Goal: Obtain resource: Obtain resource

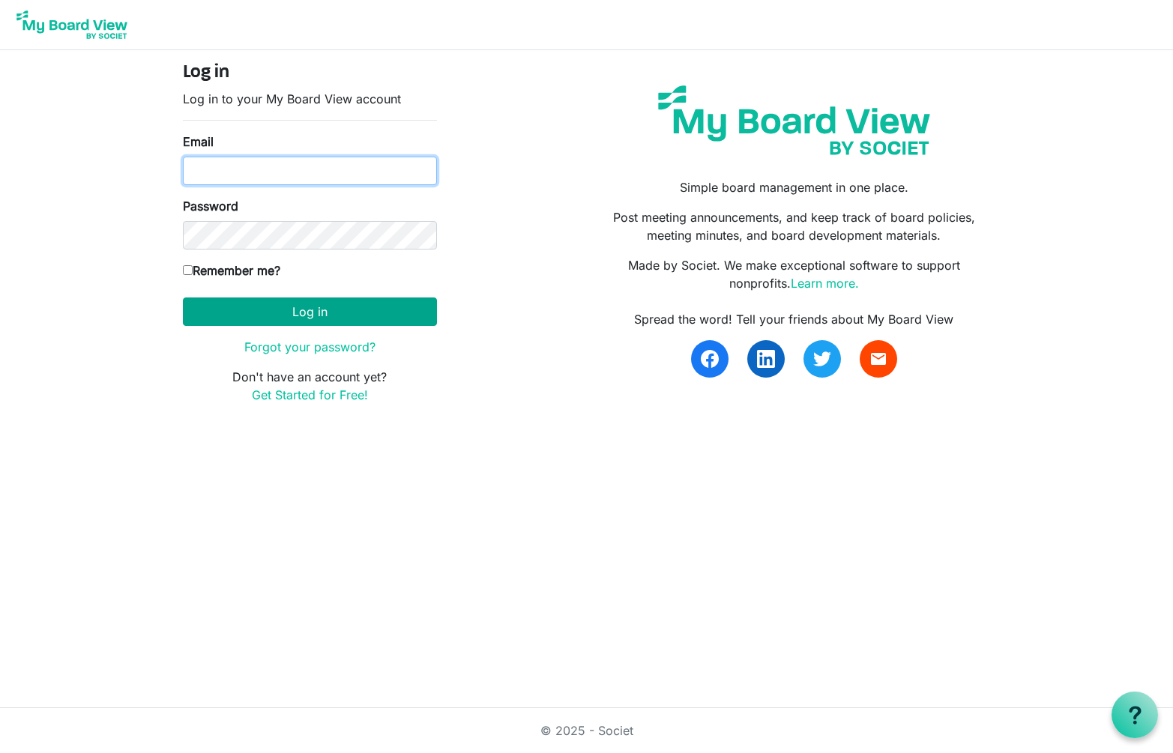
type input "[EMAIL_ADDRESS][DOMAIN_NAME]"
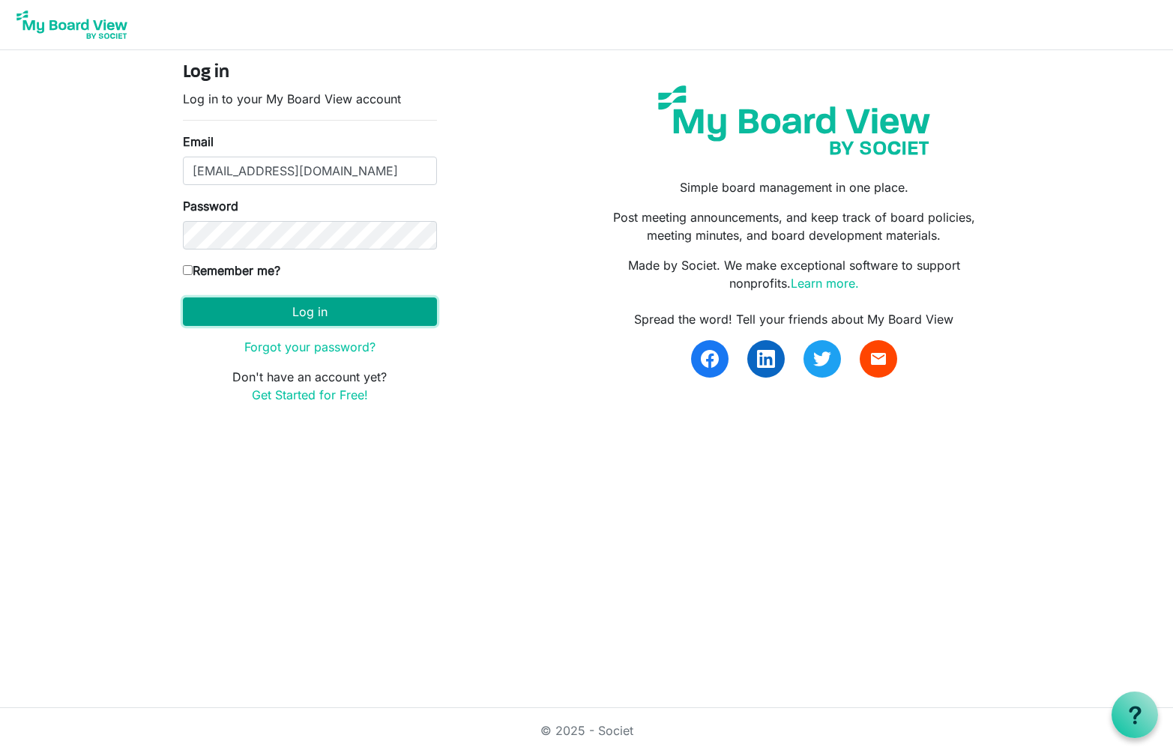
click at [279, 311] on button "Log in" at bounding box center [310, 311] width 254 height 28
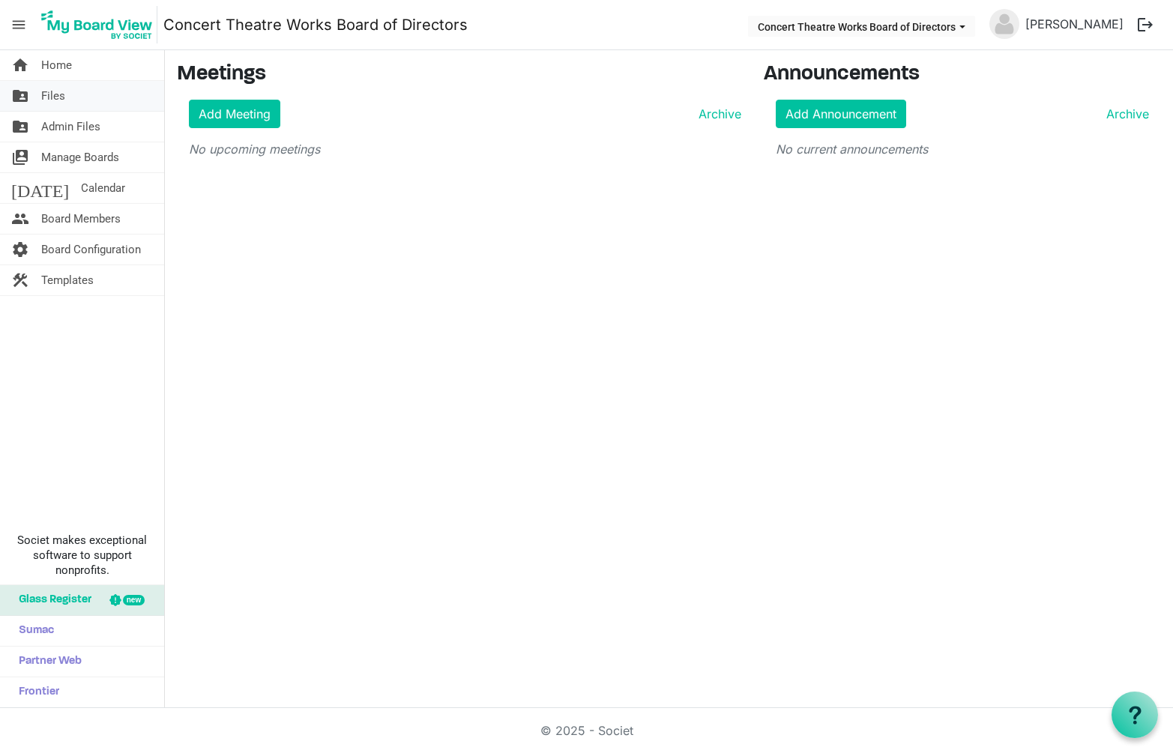
click at [55, 97] on span "Files" at bounding box center [53, 96] width 24 height 30
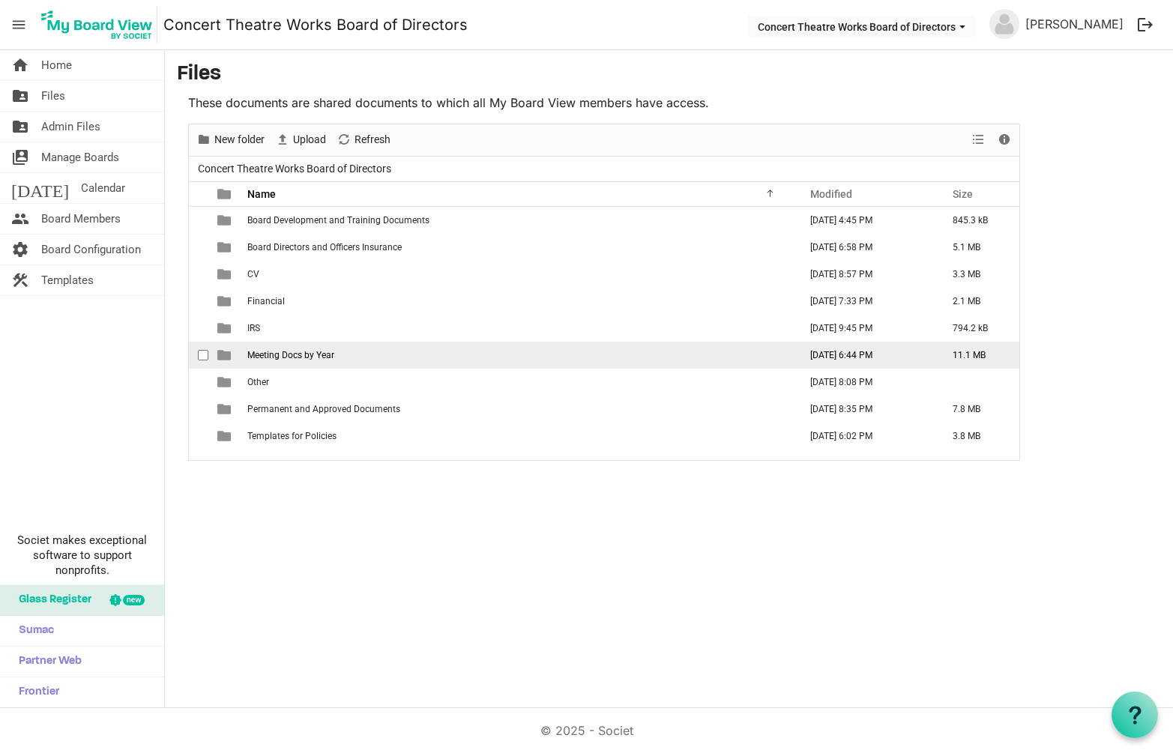
click at [283, 356] on span "Meeting Docs by Year" at bounding box center [290, 355] width 87 height 10
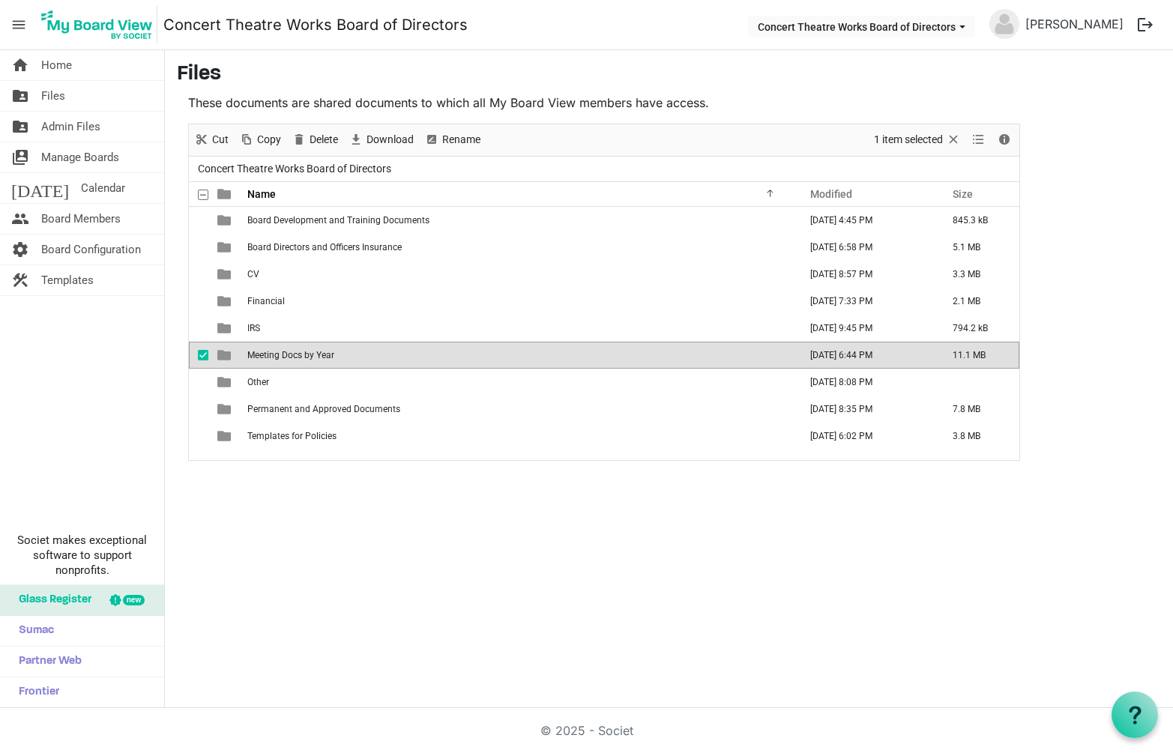
click at [281, 356] on span "Meeting Docs by Year" at bounding box center [290, 355] width 87 height 10
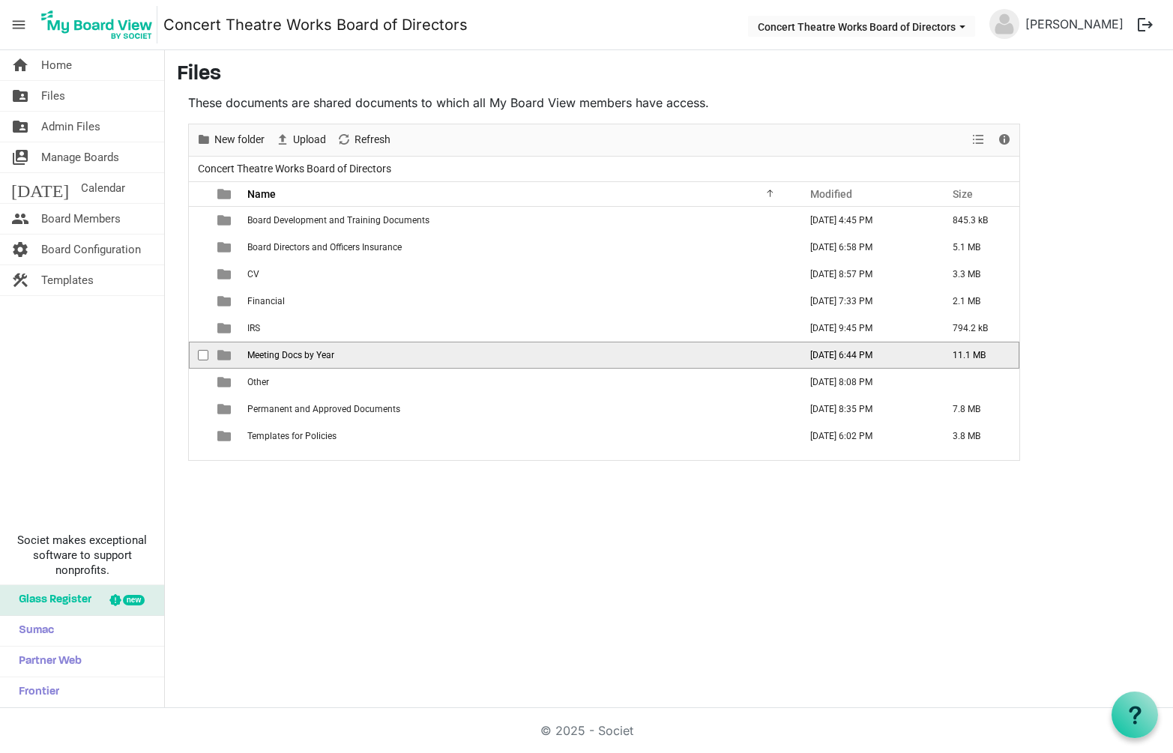
click at [301, 356] on span "Meeting Docs by Year" at bounding box center [290, 355] width 87 height 10
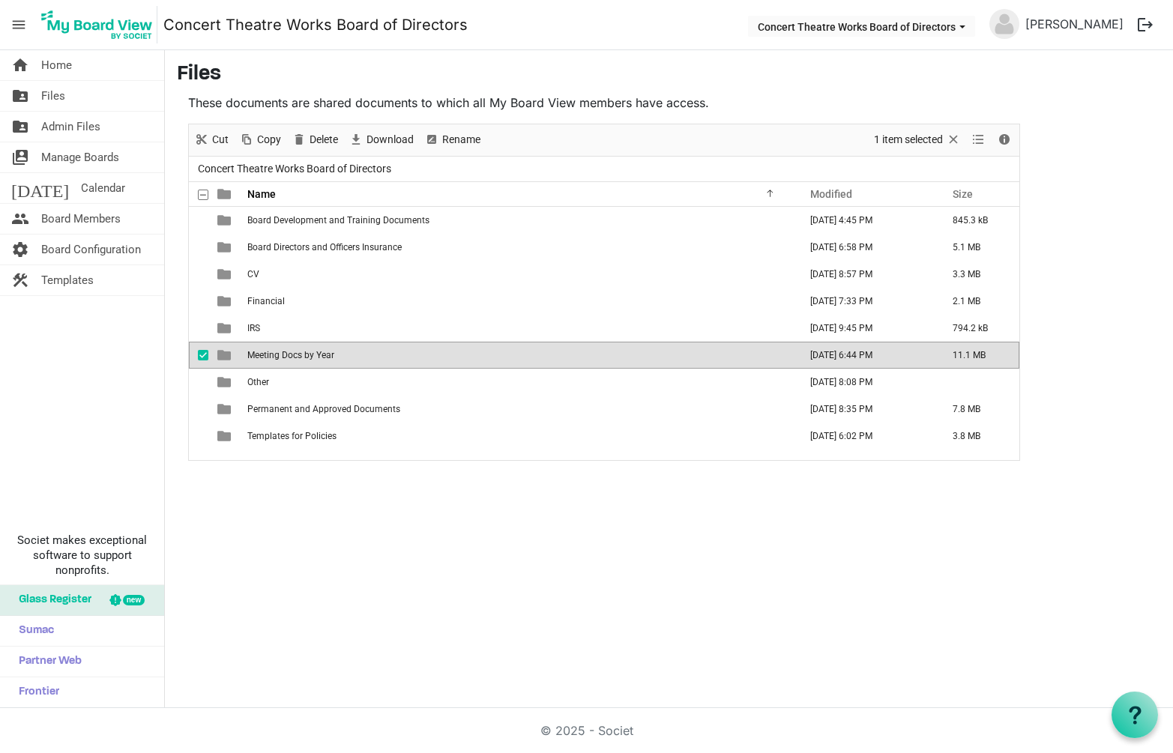
click at [301, 356] on span "Meeting Docs by Year" at bounding box center [290, 355] width 87 height 10
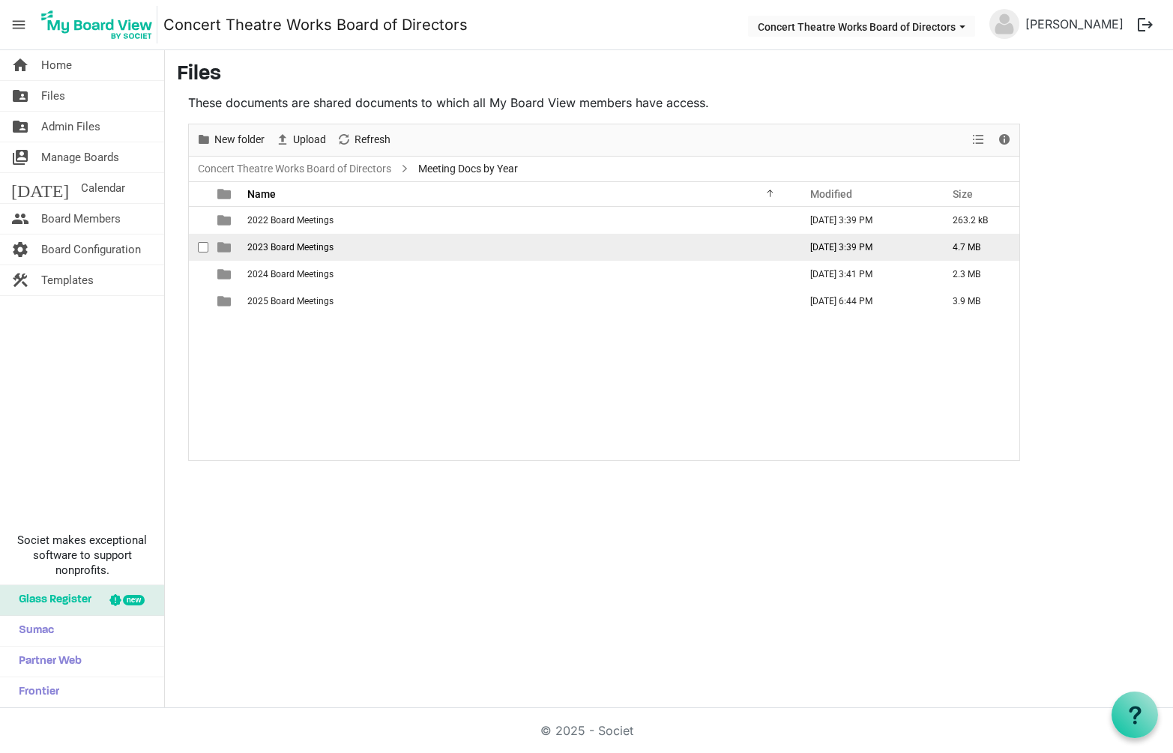
click at [294, 249] on span "2023 Board Meetings" at bounding box center [290, 247] width 86 height 10
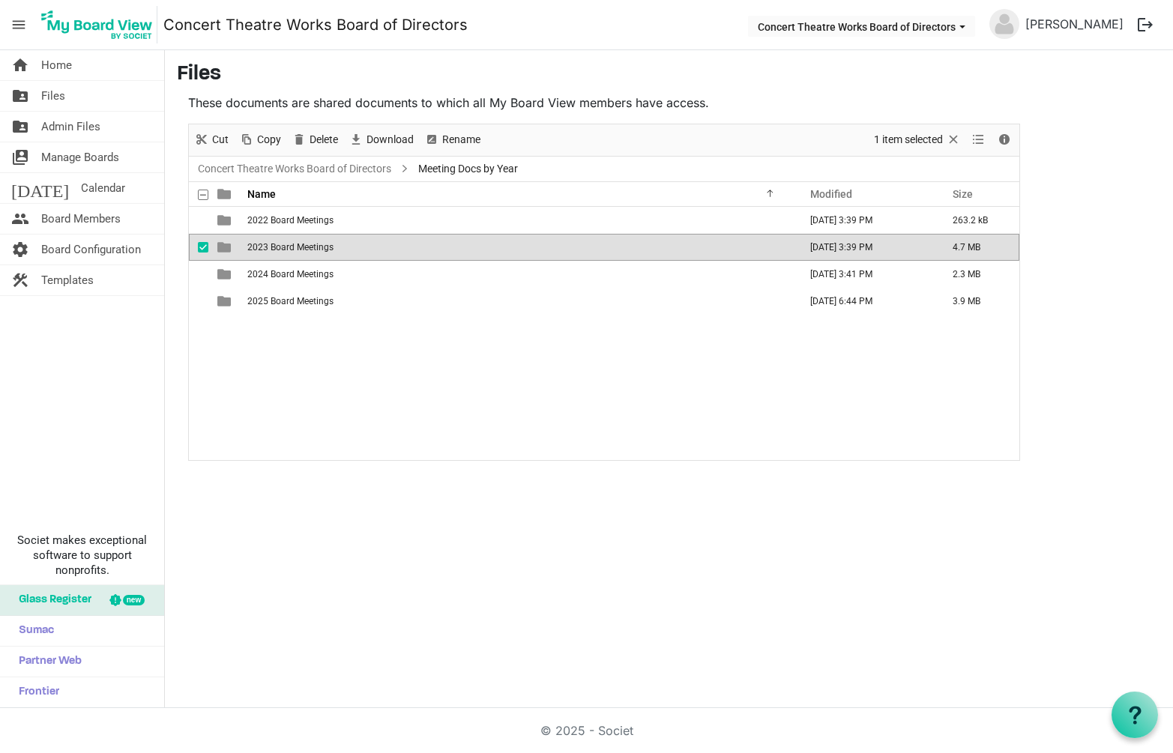
click at [294, 249] on span "2023 Board Meetings" at bounding box center [290, 247] width 86 height 10
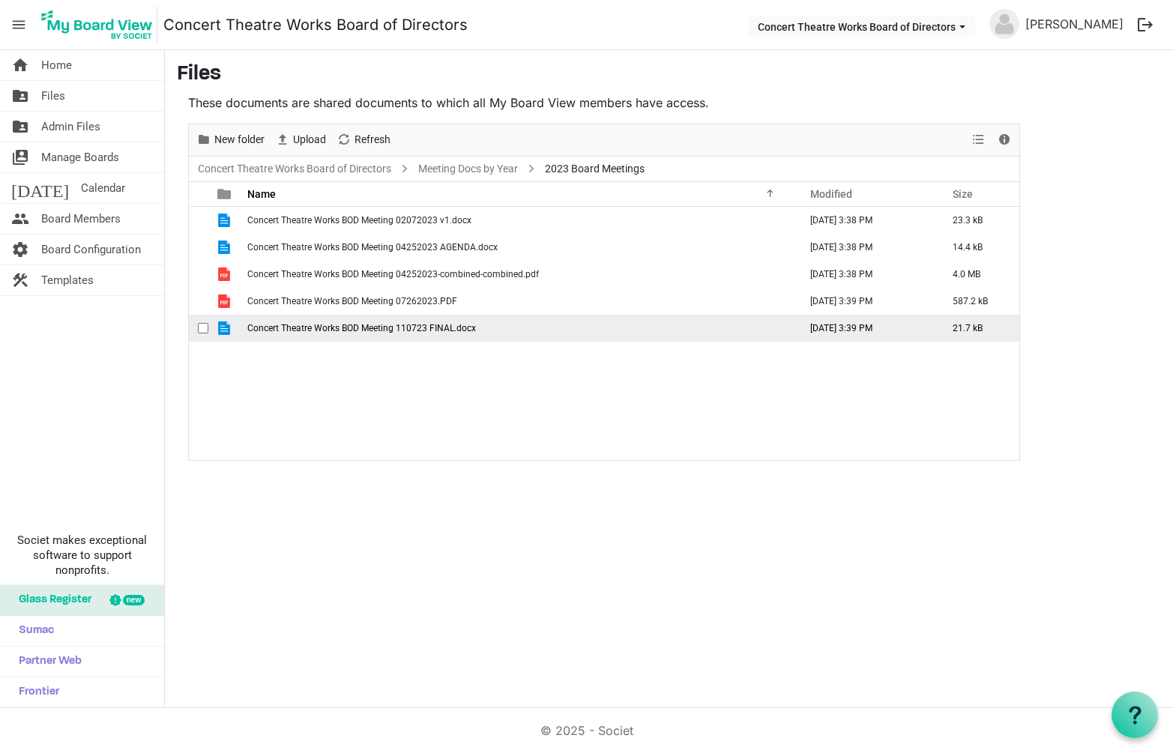
click at [364, 325] on span "Concert Theatre Works BOD Meeting 110723 FINAL.docx" at bounding box center [361, 328] width 229 height 10
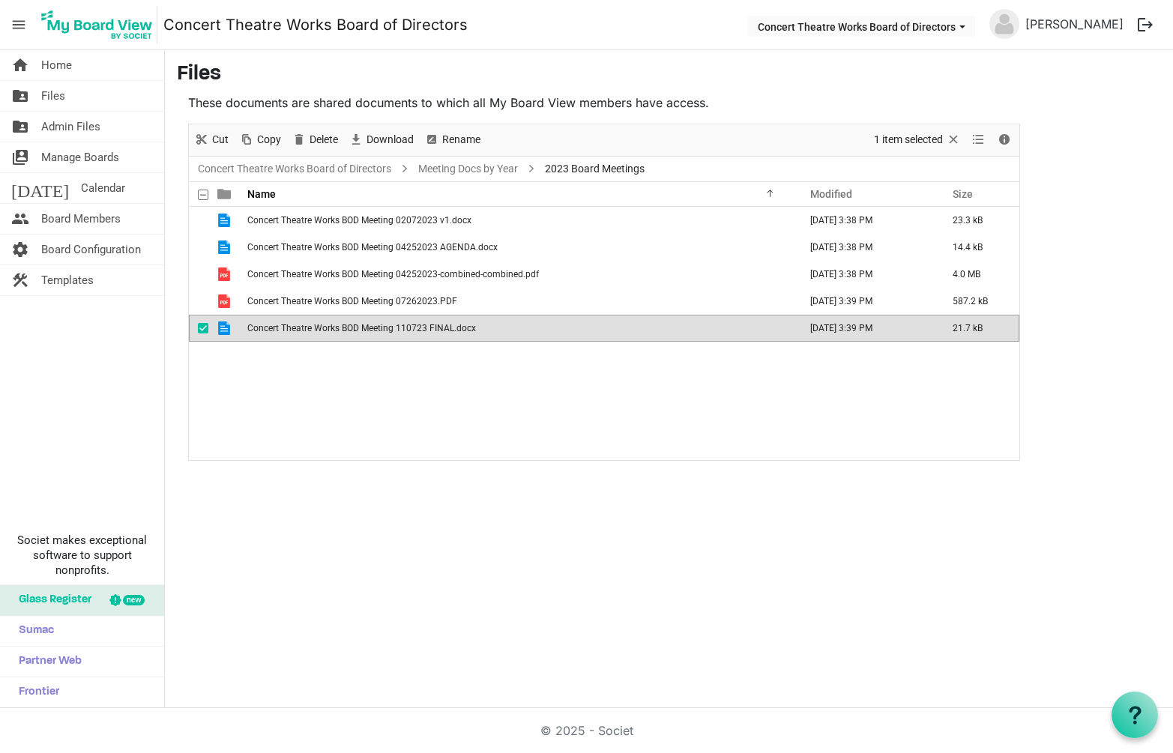
click at [364, 325] on span "Concert Theatre Works BOD Meeting 110723 FINAL.docx" at bounding box center [361, 328] width 229 height 10
click at [466, 160] on link "Meeting Docs by Year" at bounding box center [468, 169] width 106 height 19
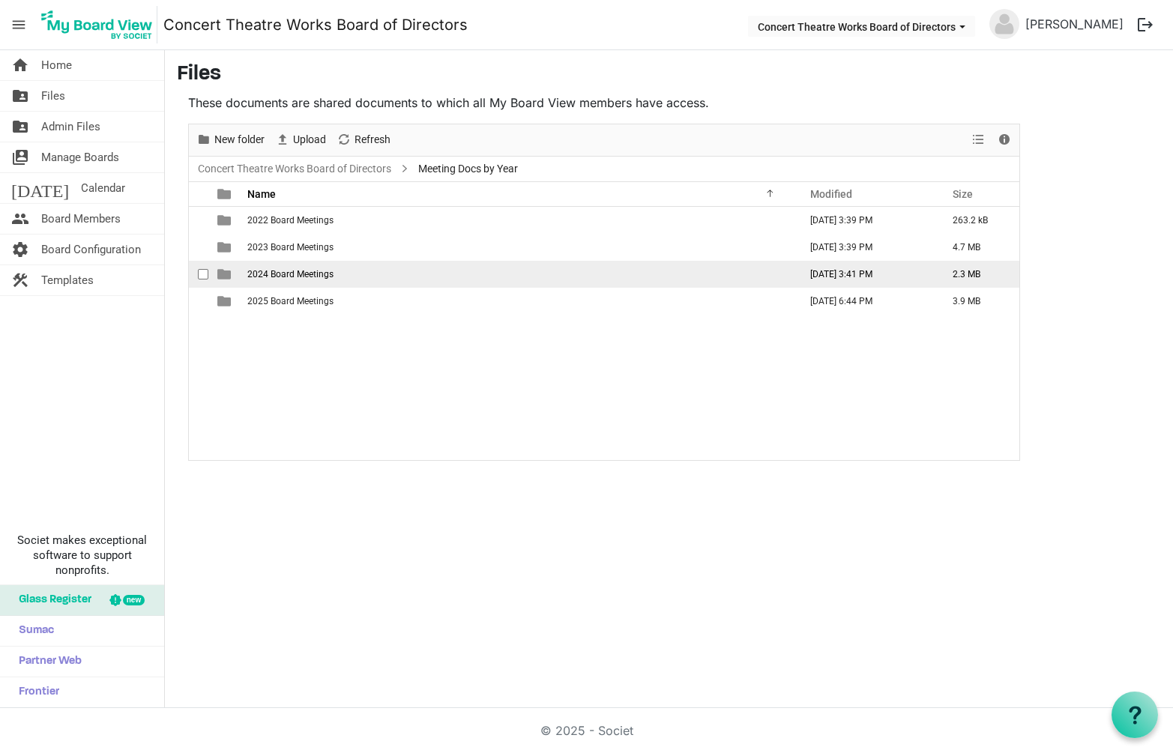
click at [286, 282] on td "2024 Board Meetings" at bounding box center [518, 274] width 551 height 27
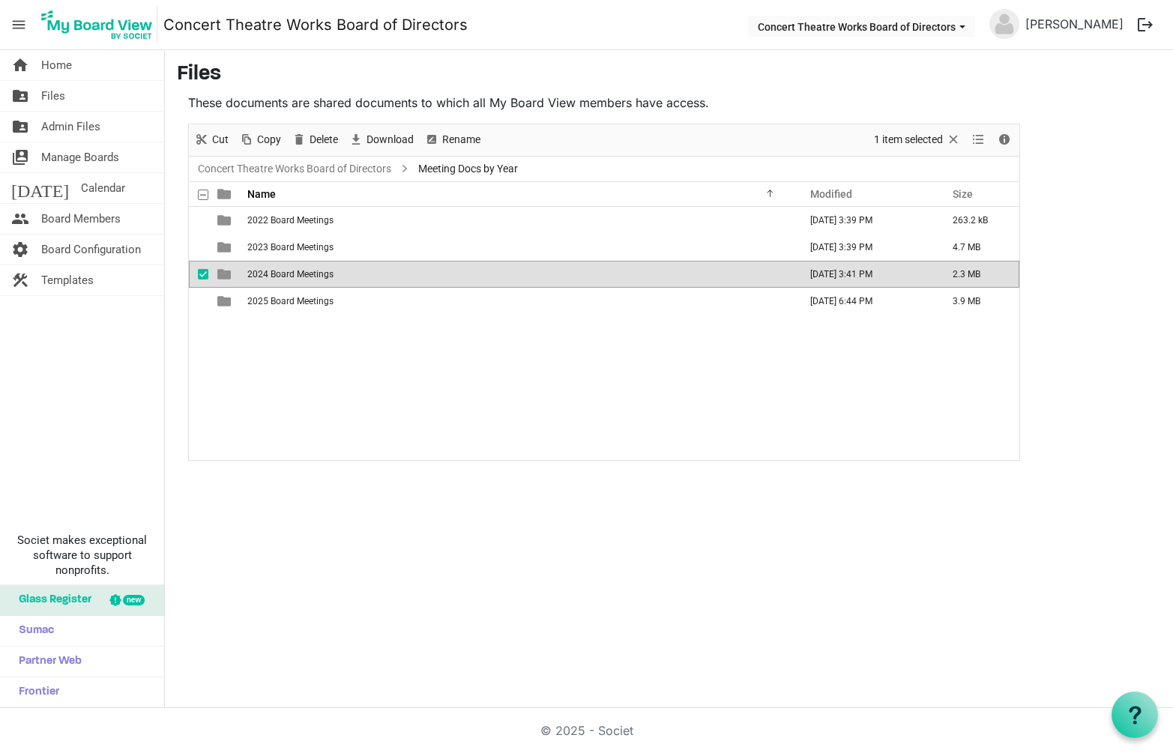
click at [286, 282] on td "2024 Board Meetings" at bounding box center [518, 274] width 551 height 27
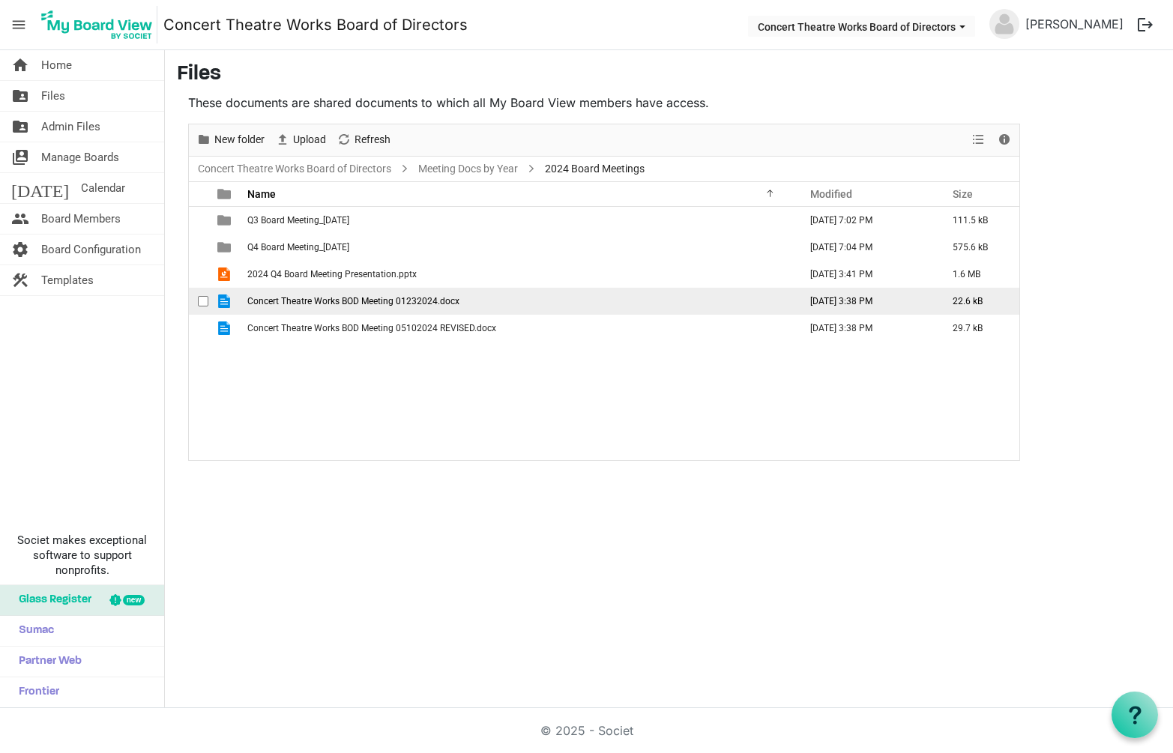
click at [320, 302] on span "Concert Theatre Works BOD Meeting 01232024.docx" at bounding box center [353, 301] width 212 height 10
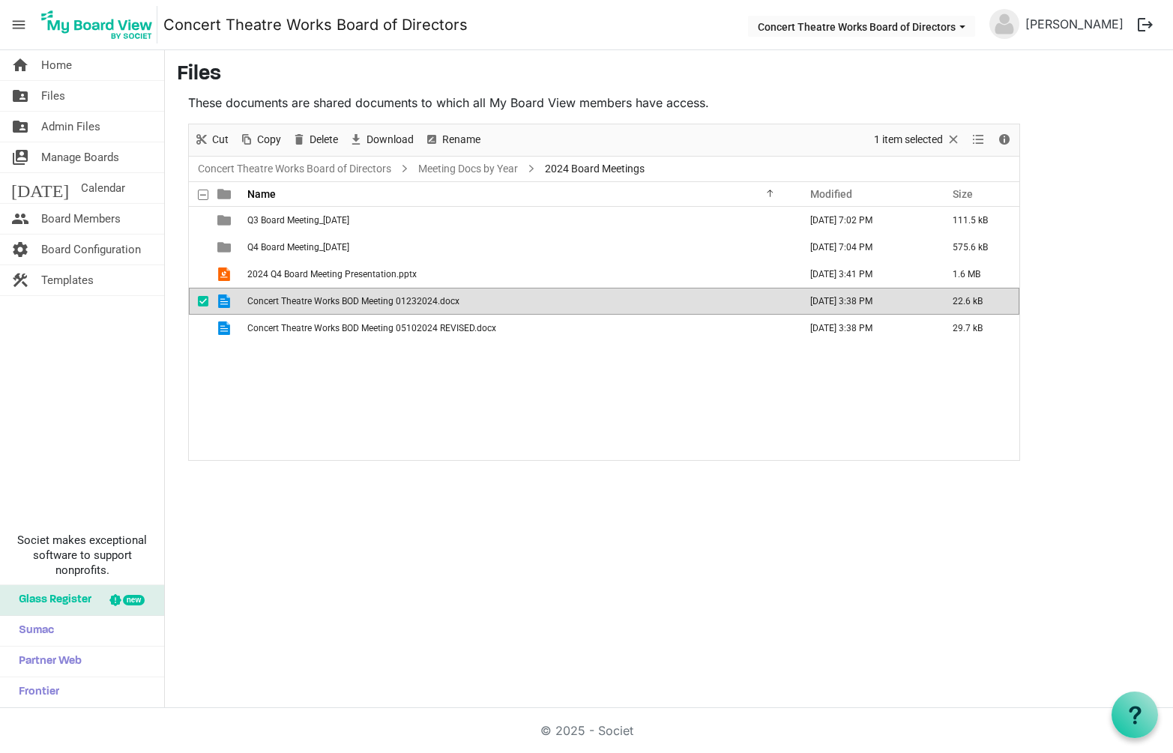
click at [320, 302] on span "Concert Theatre Works BOD Meeting 01232024.docx" at bounding box center [353, 301] width 212 height 10
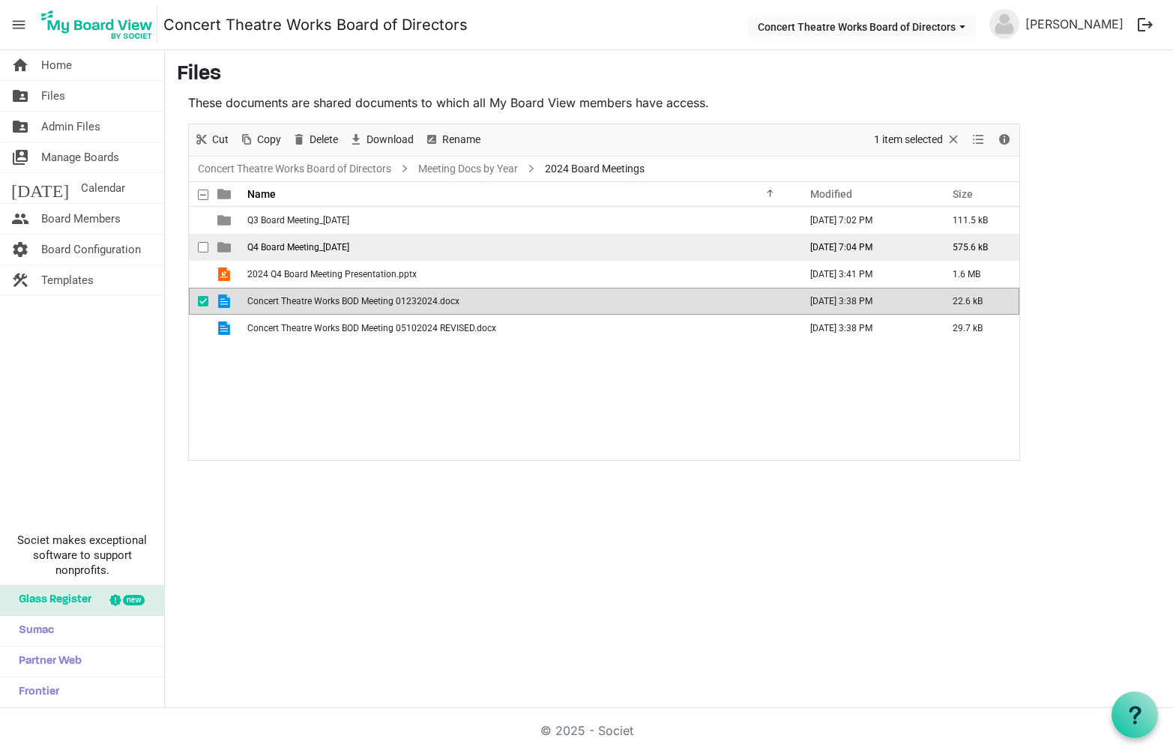
click at [286, 250] on span "Q4 Board Meeting_[DATE]" at bounding box center [298, 247] width 102 height 10
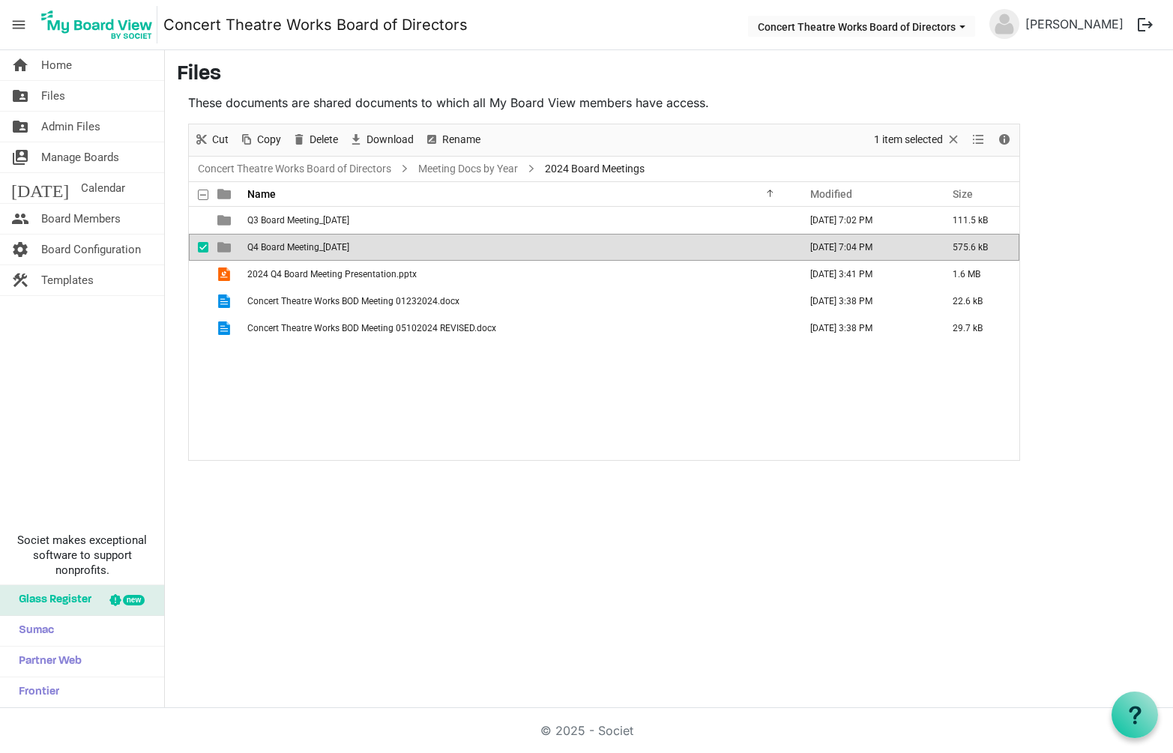
click at [286, 250] on span "Q4 Board Meeting_[DATE]" at bounding box center [298, 247] width 102 height 10
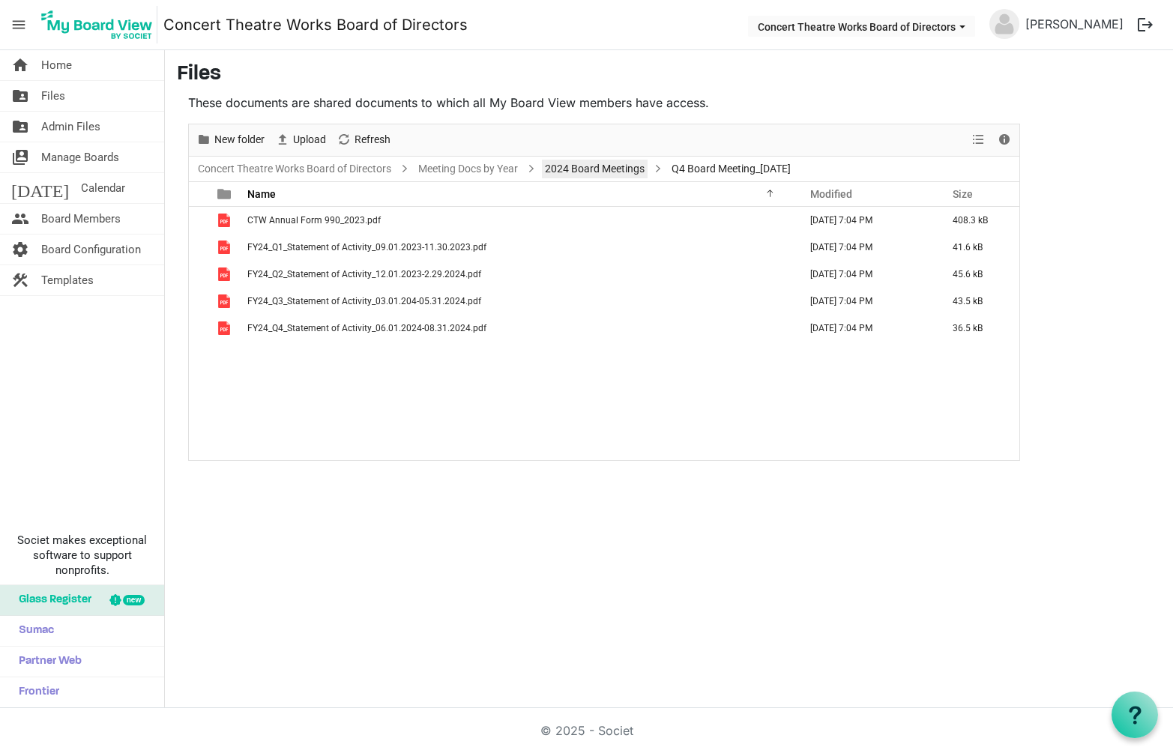
click at [602, 163] on link "2024 Board Meetings" at bounding box center [595, 169] width 106 height 19
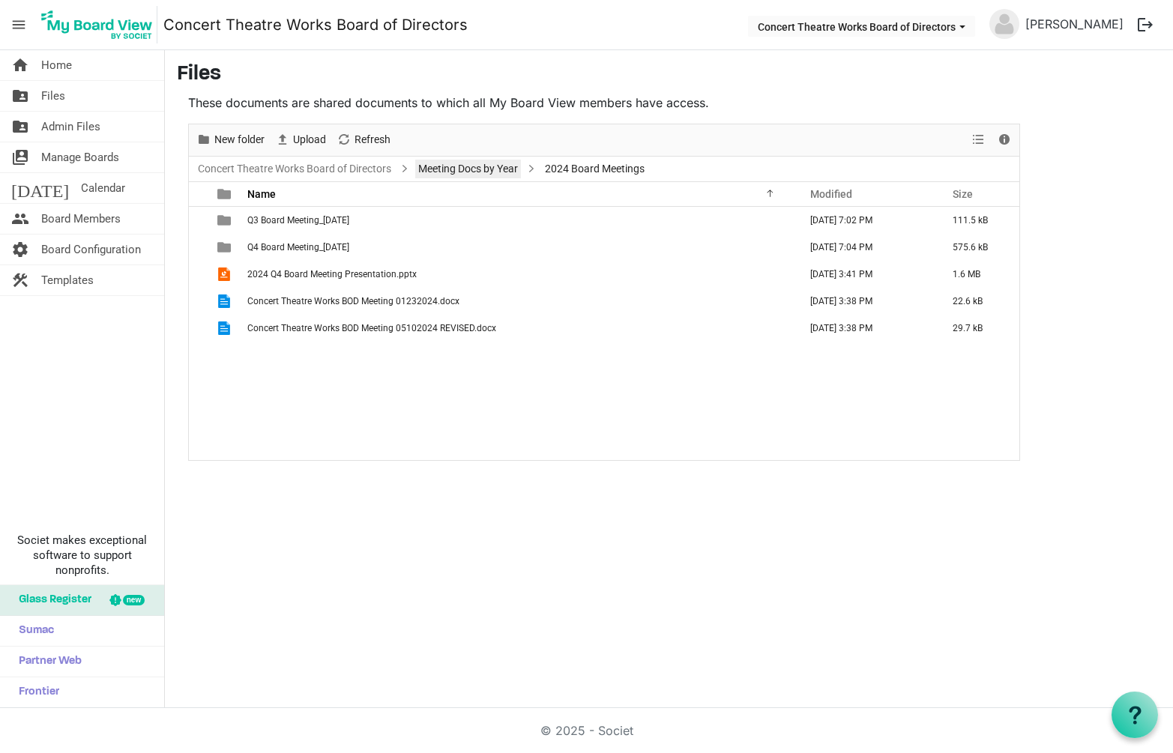
click at [468, 164] on link "Meeting Docs by Year" at bounding box center [468, 169] width 106 height 19
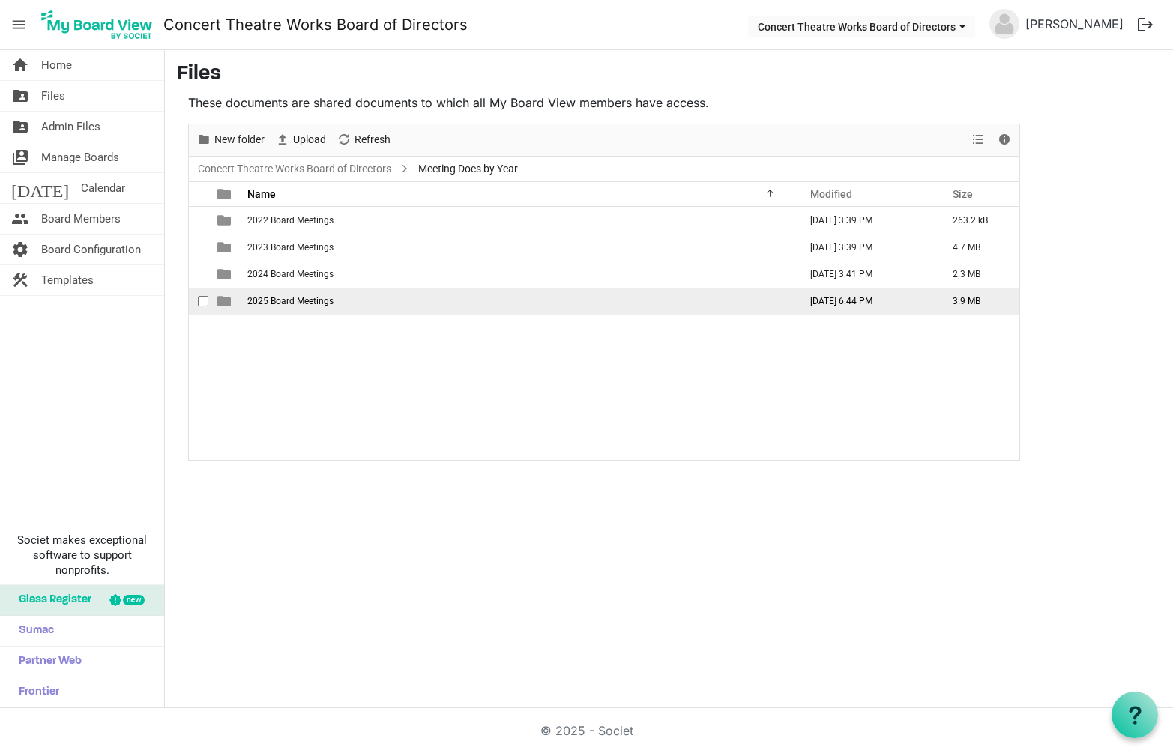
click at [282, 301] on span "2025 Board Meetings" at bounding box center [290, 301] width 86 height 10
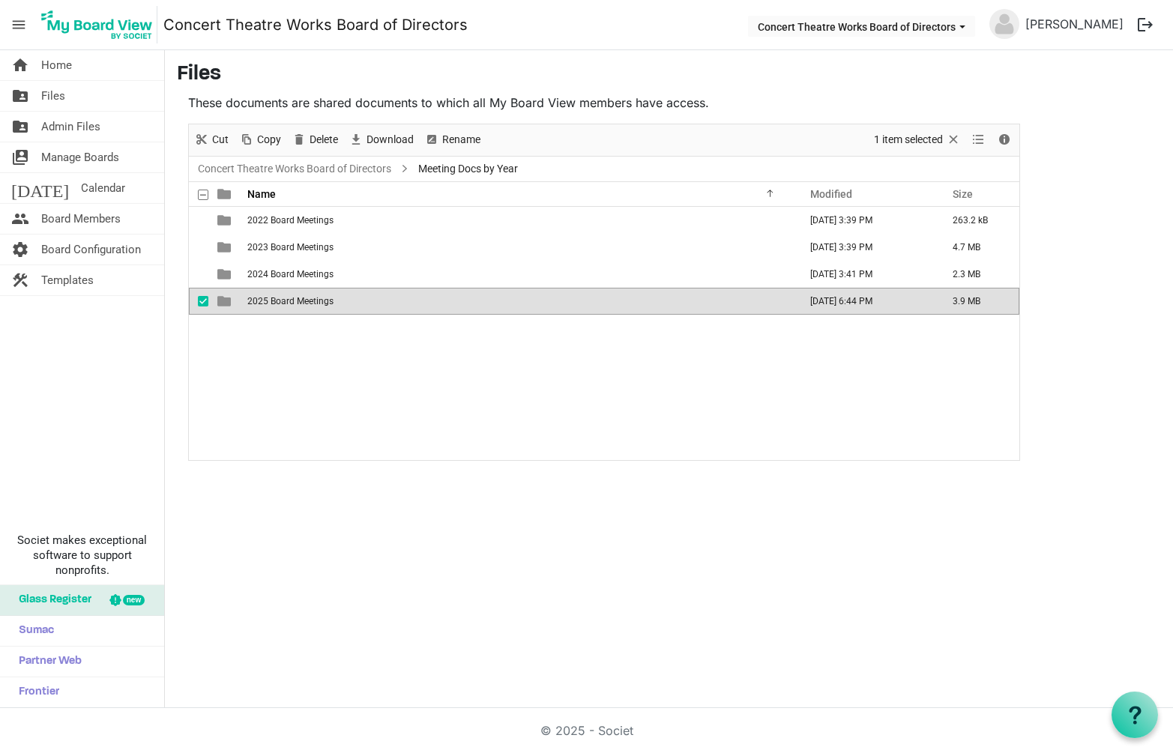
click at [281, 302] on span "2025 Board Meetings" at bounding box center [290, 301] width 86 height 10
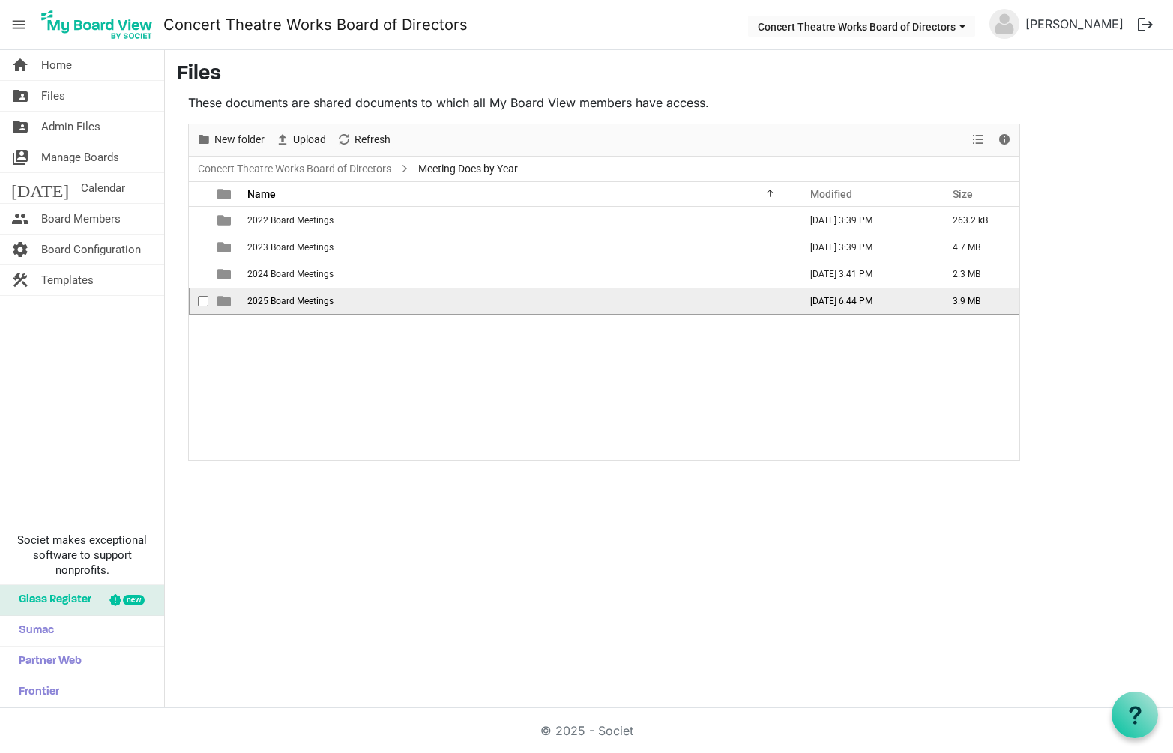
click at [281, 302] on span "2025 Board Meetings" at bounding box center [290, 301] width 86 height 10
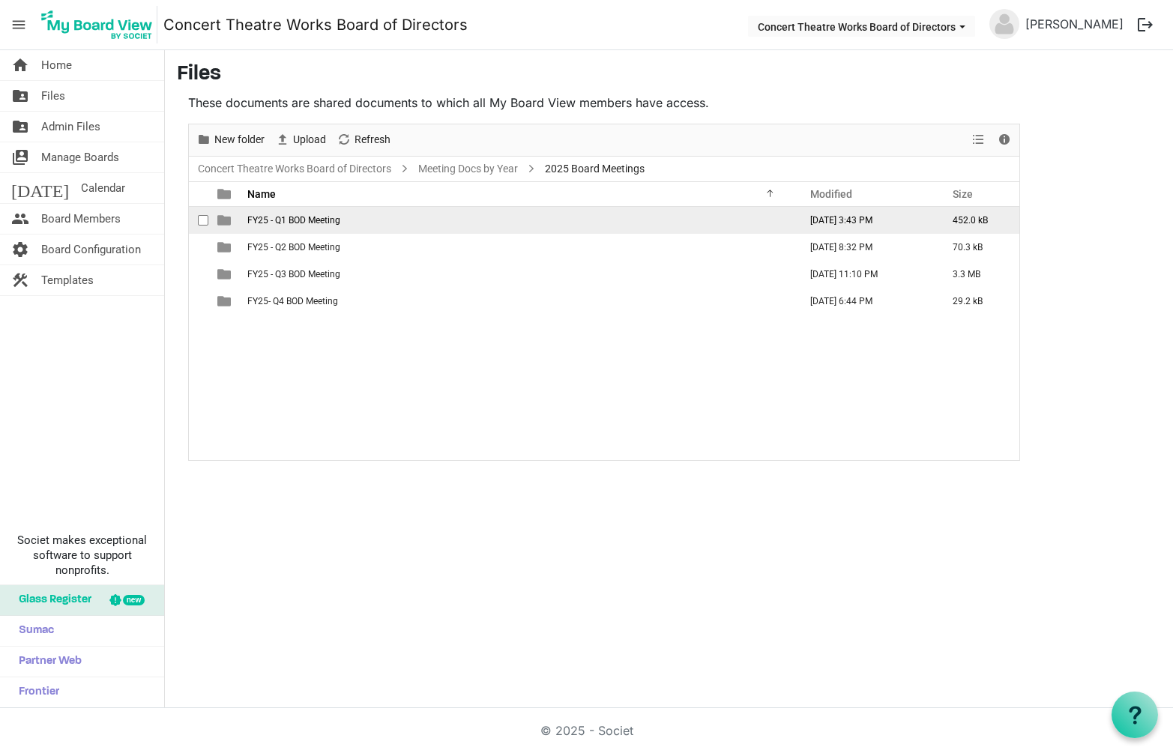
click at [286, 218] on span "FY25 - Q1 BOD Meeting" at bounding box center [293, 220] width 93 height 10
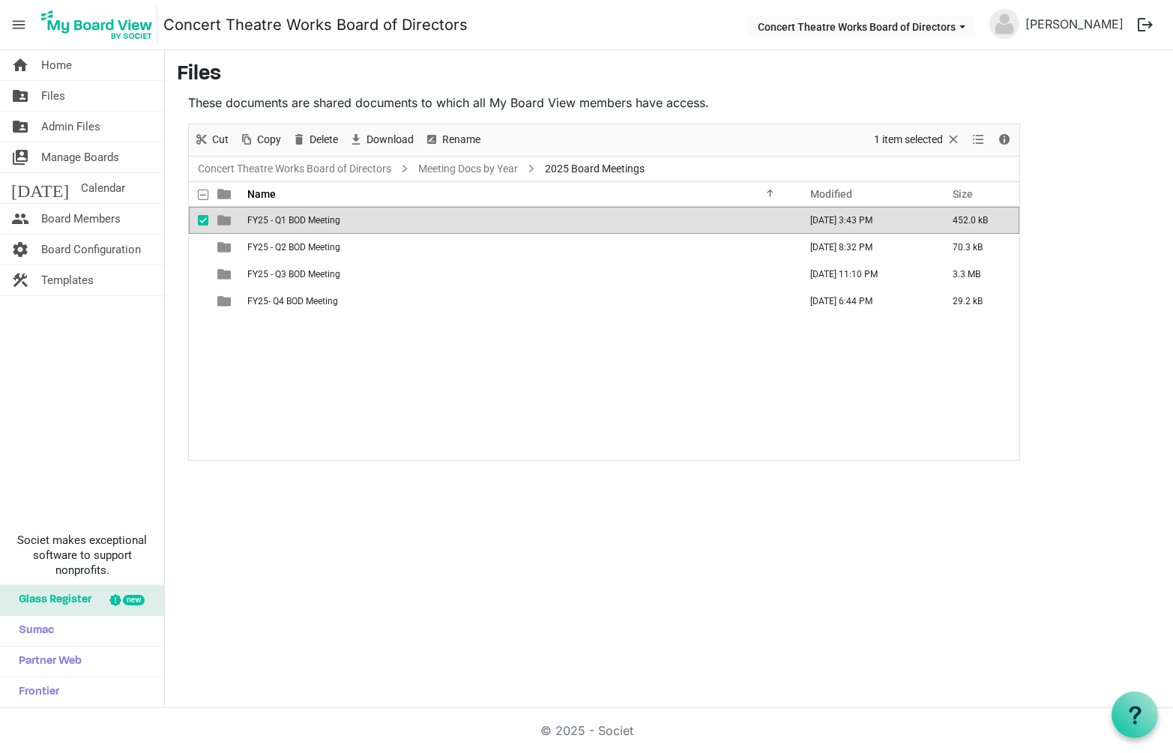
click at [286, 218] on span "FY25 - Q1 BOD Meeting" at bounding box center [293, 220] width 93 height 10
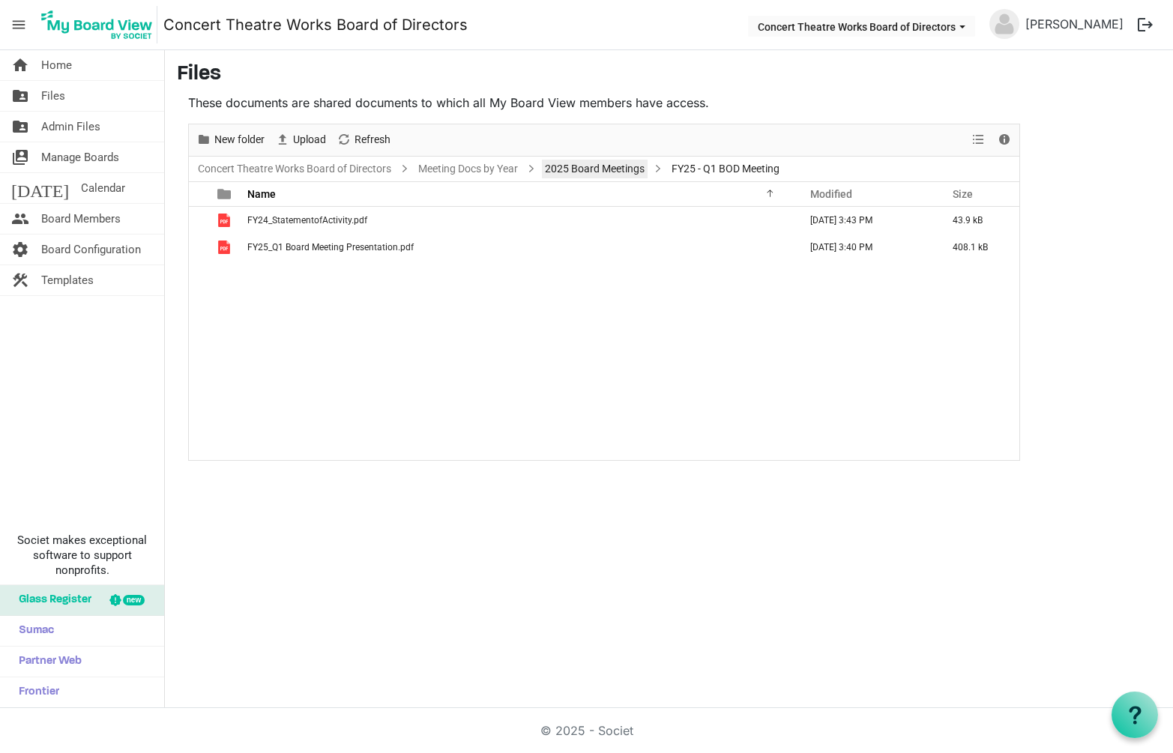
click at [620, 175] on link "2025 Board Meetings" at bounding box center [595, 169] width 106 height 19
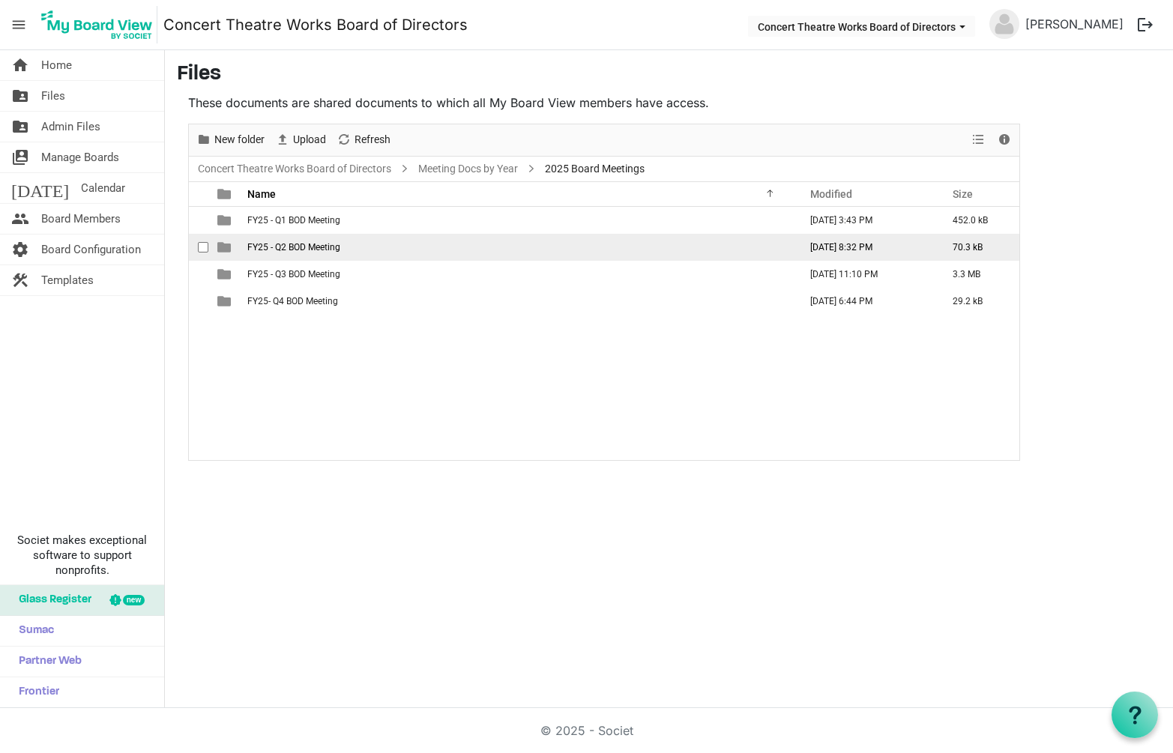
click at [321, 247] on span "FY25 - Q2 BOD Meeting" at bounding box center [293, 247] width 93 height 10
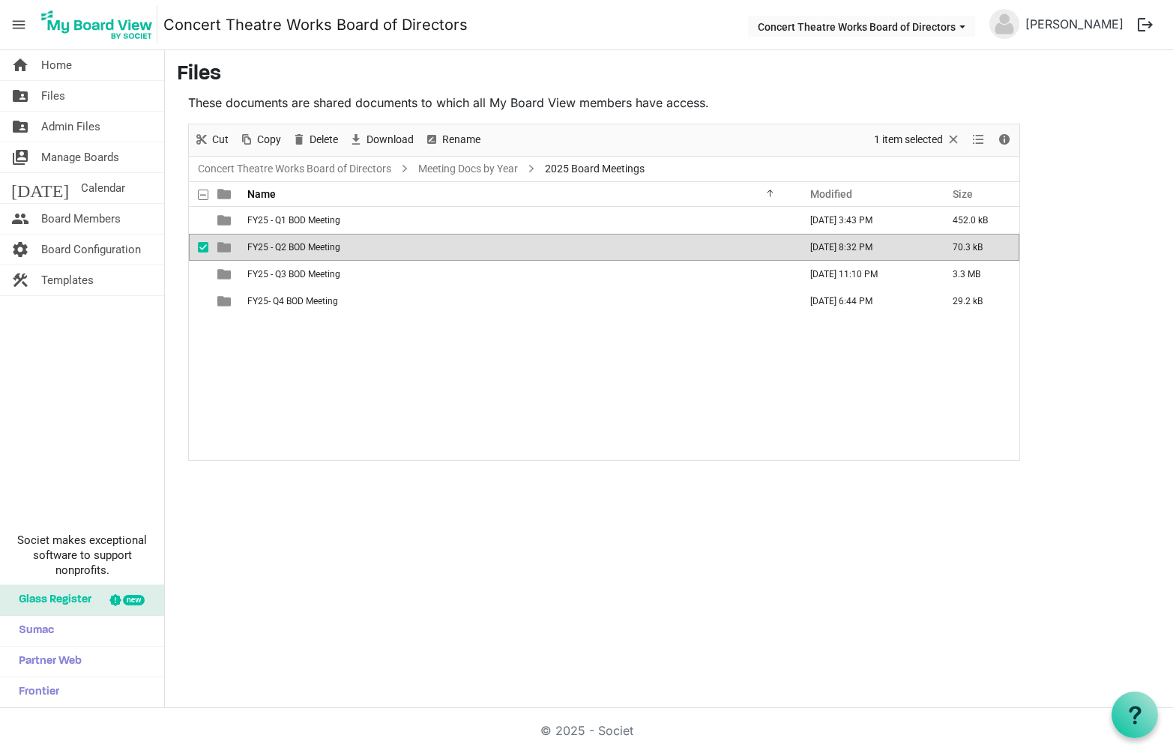
click at [321, 247] on span "FY25 - Q2 BOD Meeting" at bounding box center [293, 247] width 93 height 10
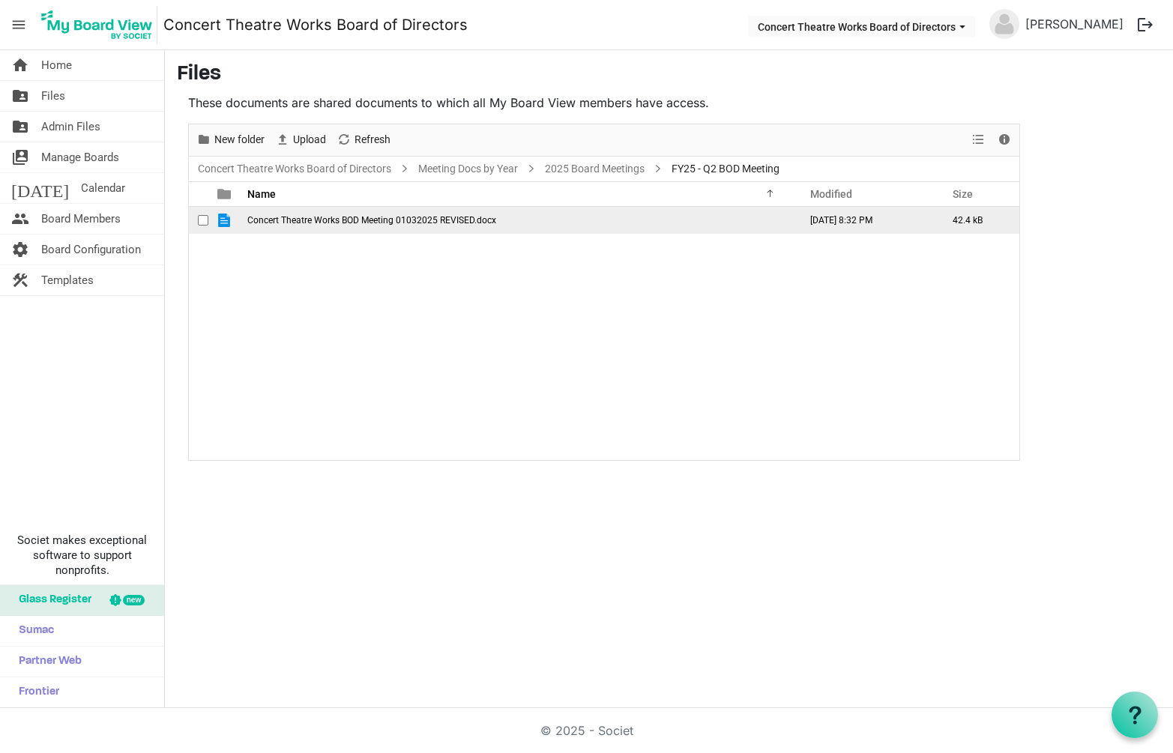
click at [348, 219] on span "Concert Theatre Works BOD Meeting 01032025 REVISED.docx" at bounding box center [371, 220] width 249 height 10
